Goal: Task Accomplishment & Management: Use online tool/utility

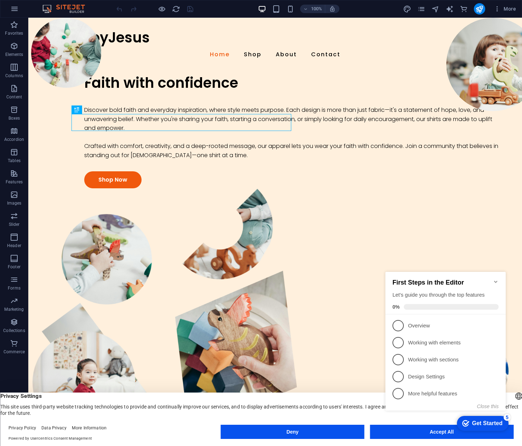
click at [496, 281] on icon "Minimize checklist" at bounding box center [495, 282] width 3 height 2
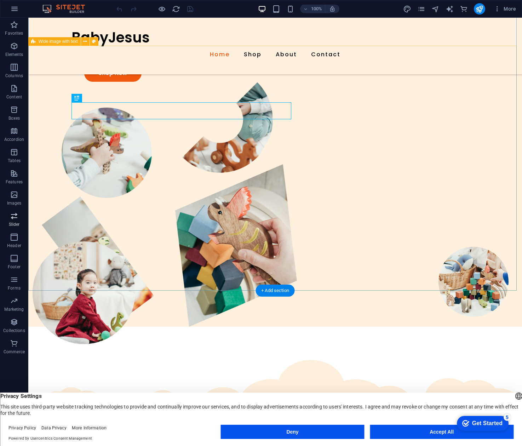
scroll to position [106, 0]
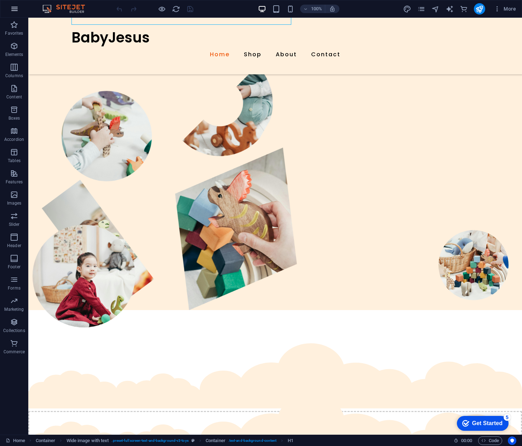
click at [10, 7] on button "button" at bounding box center [14, 8] width 17 height 17
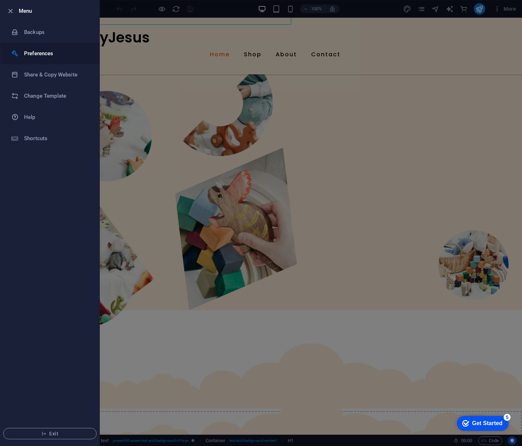
click at [29, 55] on h6 "Preferences" at bounding box center [57, 53] width 66 height 8
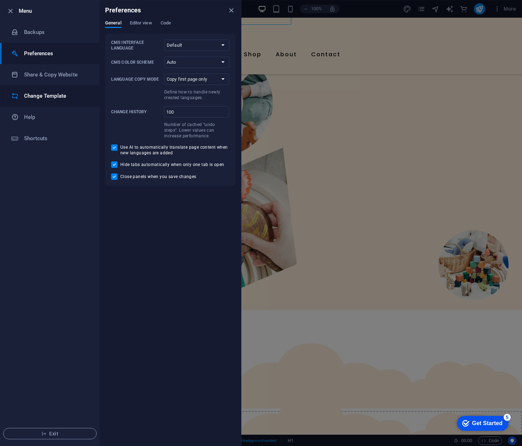
click at [29, 103] on li "Change Template" at bounding box center [49, 95] width 99 height 21
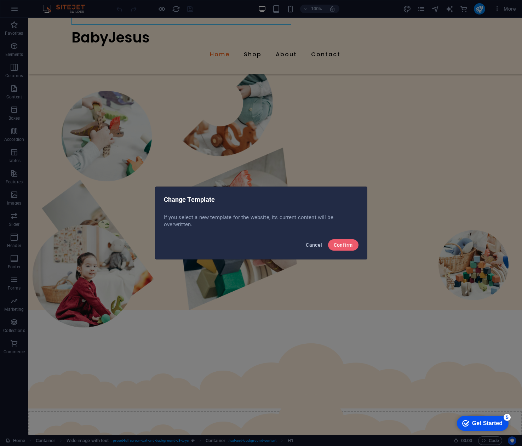
click at [309, 245] on span "Cancel" at bounding box center [314, 245] width 16 height 6
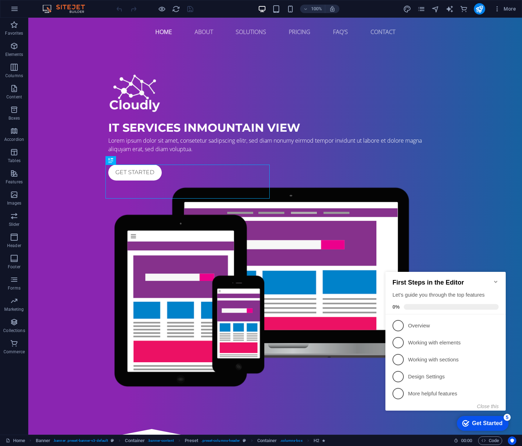
click at [495, 281] on icon "Minimize checklist" at bounding box center [495, 282] width 3 height 2
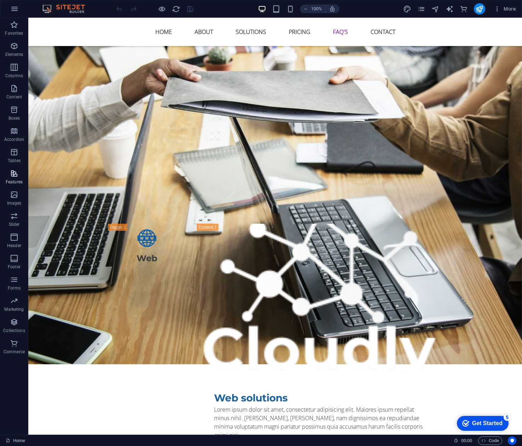
scroll to position [2444, 0]
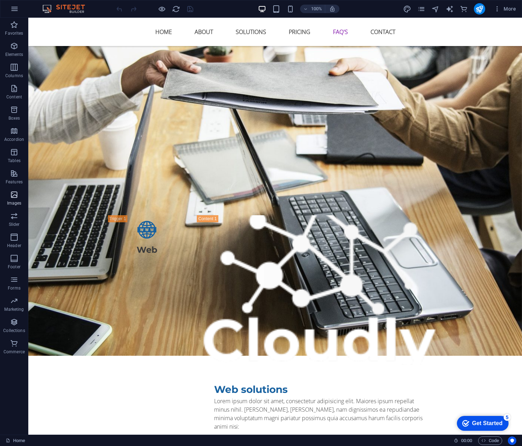
click at [10, 197] on icon "button" at bounding box center [14, 195] width 8 height 8
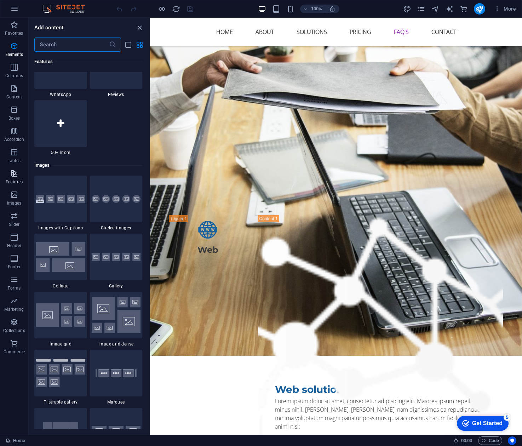
scroll to position [3591, 0]
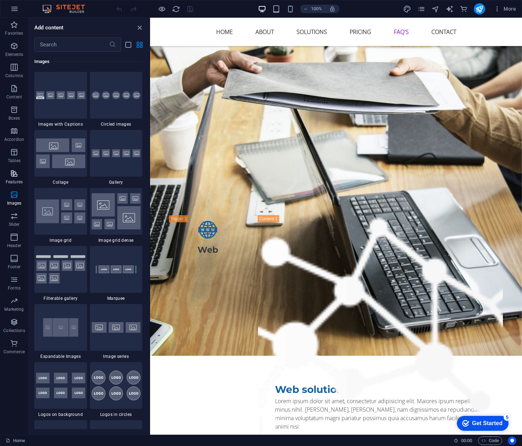
click at [12, 178] on span "Features" at bounding box center [14, 177] width 28 height 17
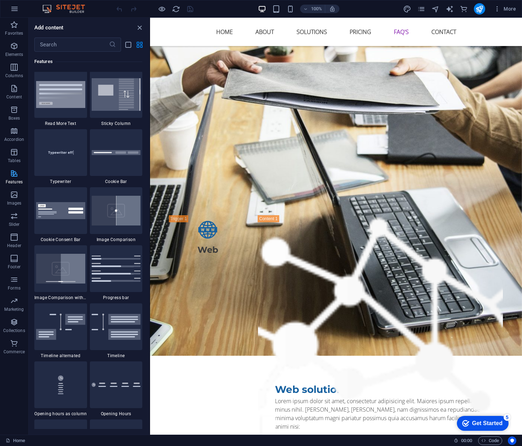
scroll to position [2761, 0]
click at [15, 137] on p "Accordion" at bounding box center [14, 140] width 20 height 6
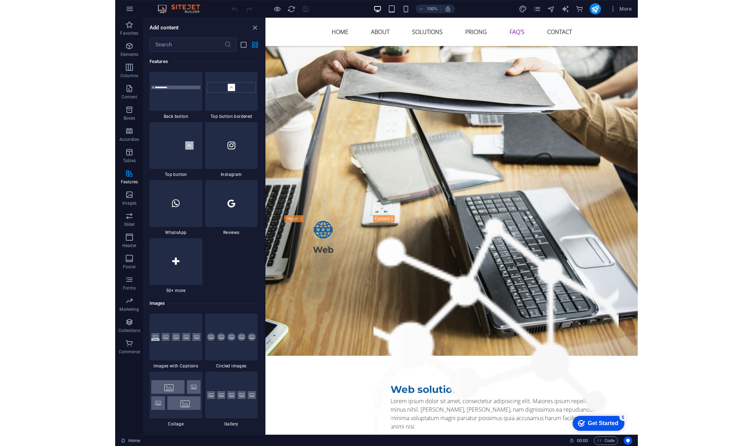
scroll to position [3359, 0]
